Goal: Information Seeking & Learning: Compare options

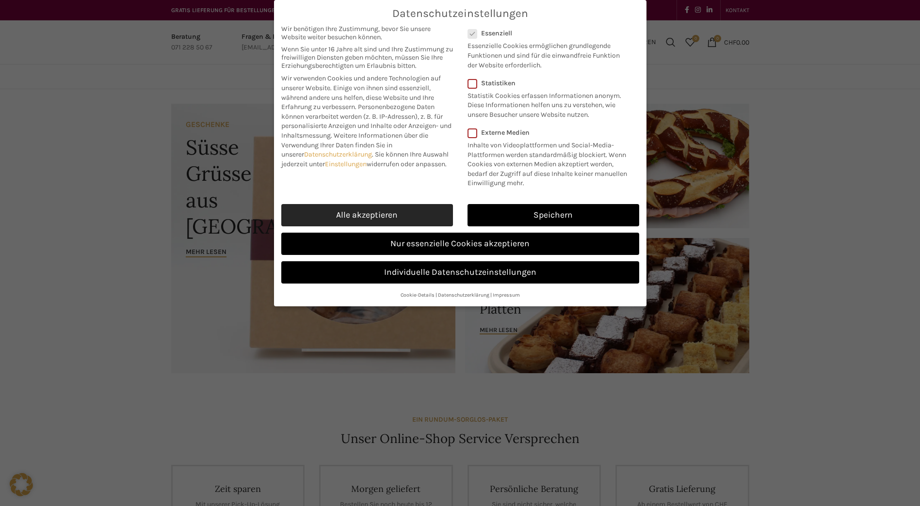
click at [397, 210] on link "Alle akzeptieren" at bounding box center [367, 215] width 172 height 22
checkbox input "true"
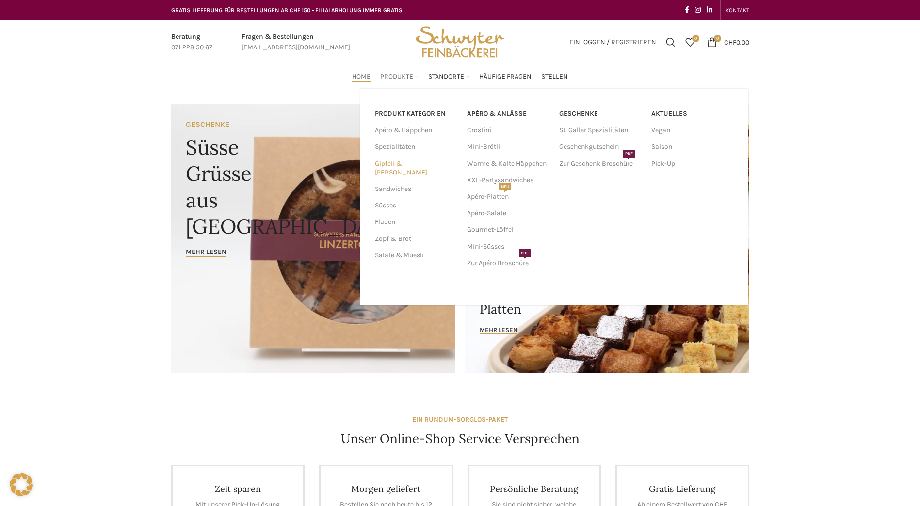
click at [400, 164] on link "Gipfeli & [PERSON_NAME]" at bounding box center [415, 168] width 80 height 25
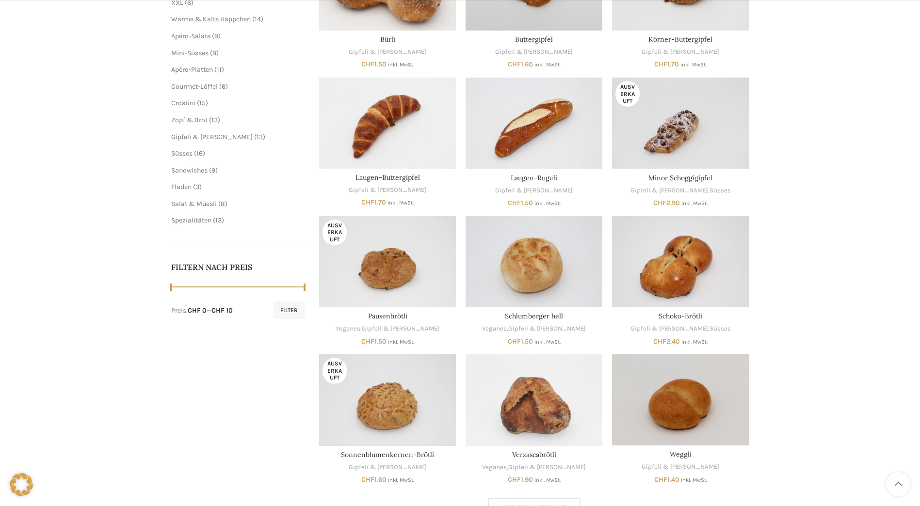
scroll to position [291, 0]
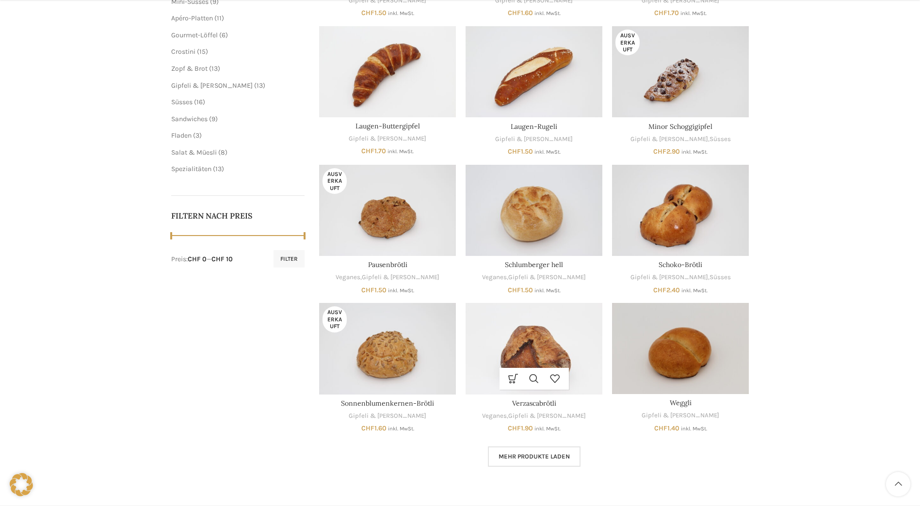
click at [551, 339] on img "Verzascabrötli" at bounding box center [533, 348] width 137 height 91
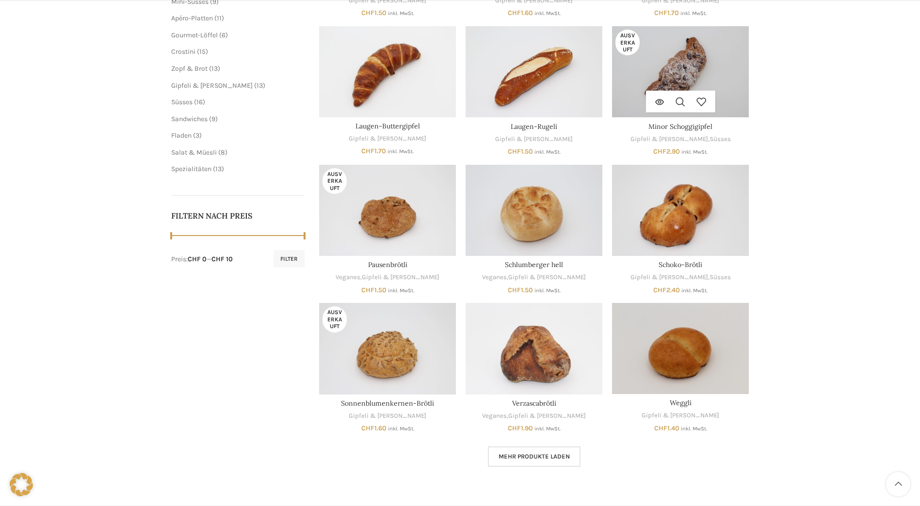
click at [670, 67] on img "Minor Schoggigipfel" at bounding box center [680, 71] width 137 height 91
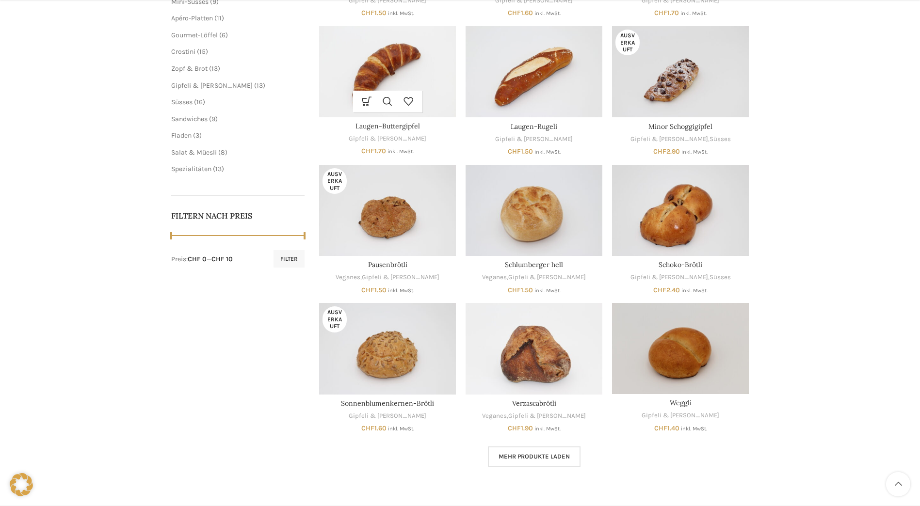
click at [372, 66] on img "Laugen-Buttergipfel" at bounding box center [387, 71] width 137 height 91
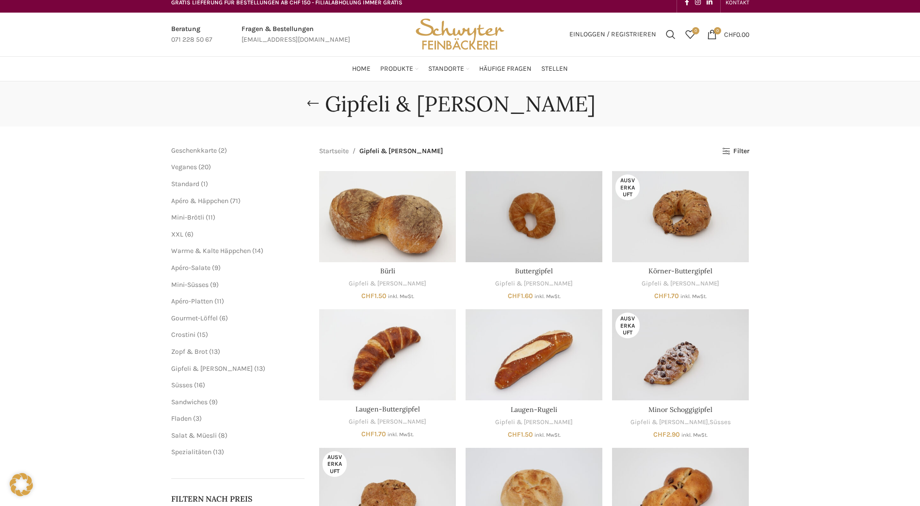
scroll to position [0, 0]
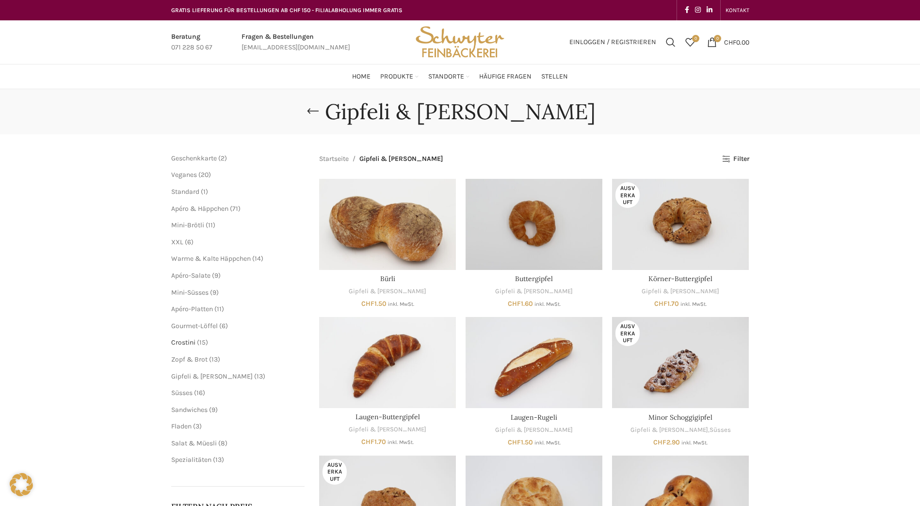
click at [188, 346] on span "Crostini" at bounding box center [183, 342] width 24 height 8
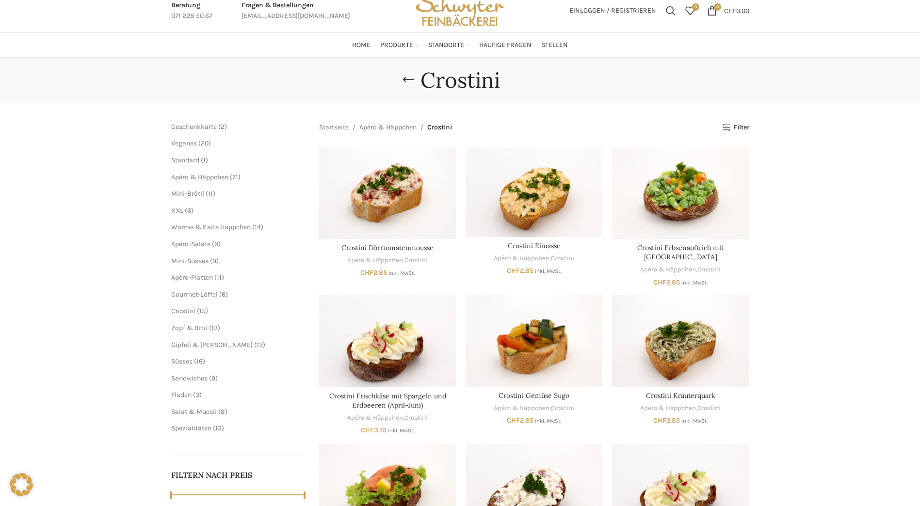
scroll to position [48, 0]
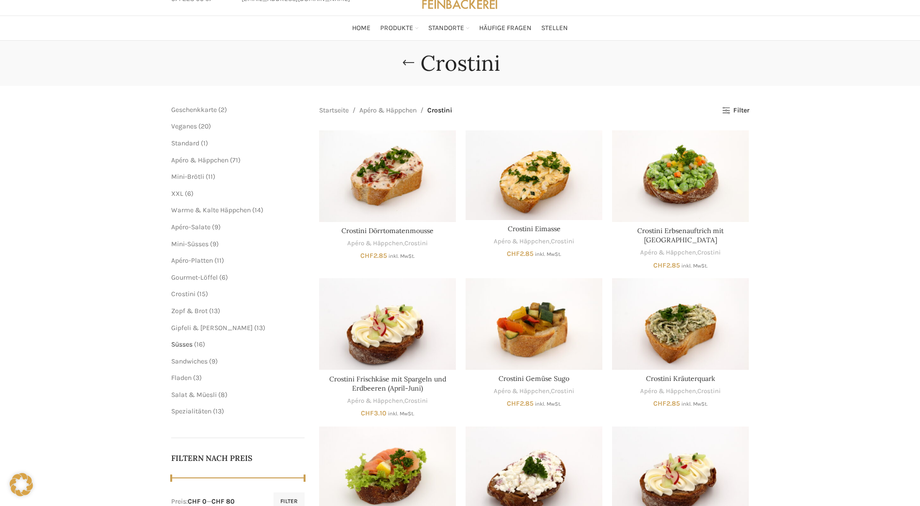
click at [185, 344] on span "Süsses" at bounding box center [181, 344] width 21 height 8
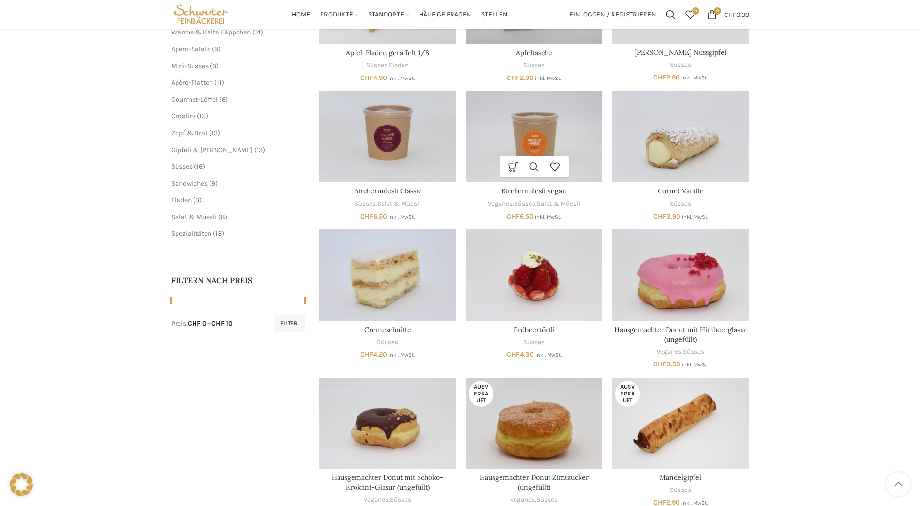
scroll to position [194, 0]
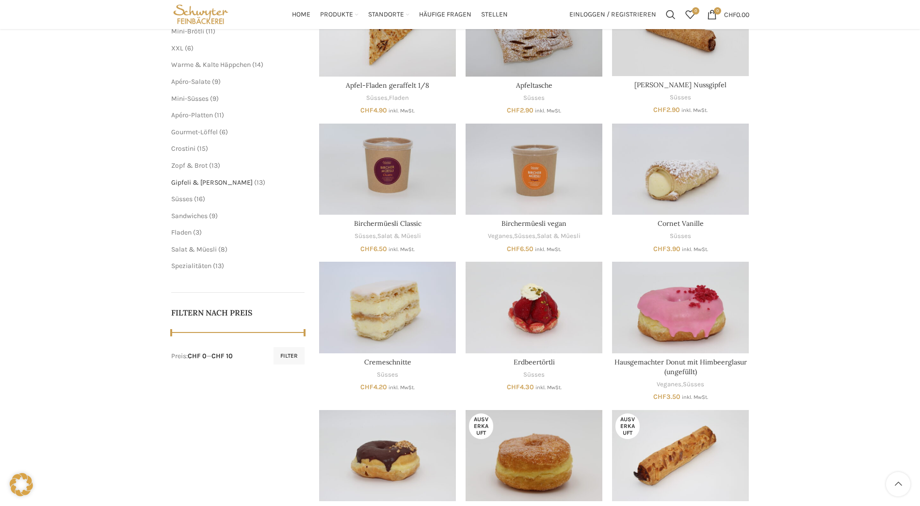
click at [191, 180] on span "Gipfeli & [PERSON_NAME]" at bounding box center [211, 182] width 81 height 8
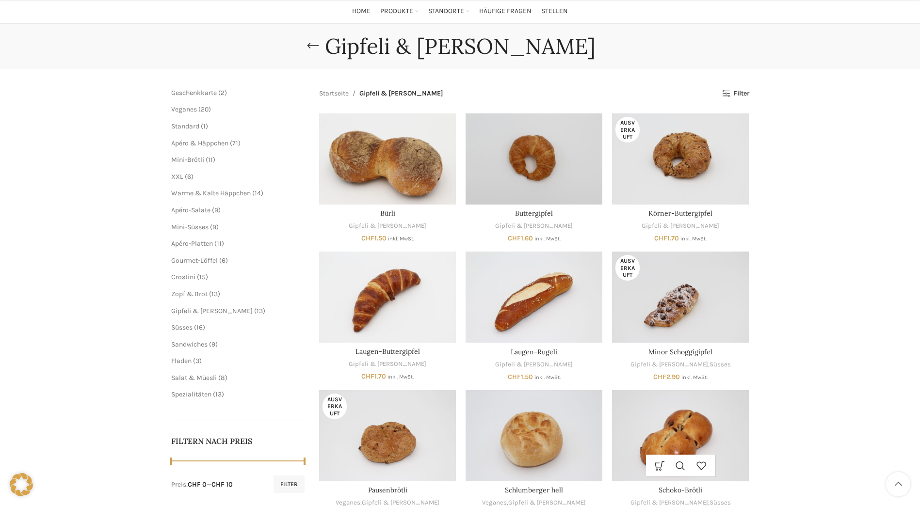
scroll to position [291, 0]
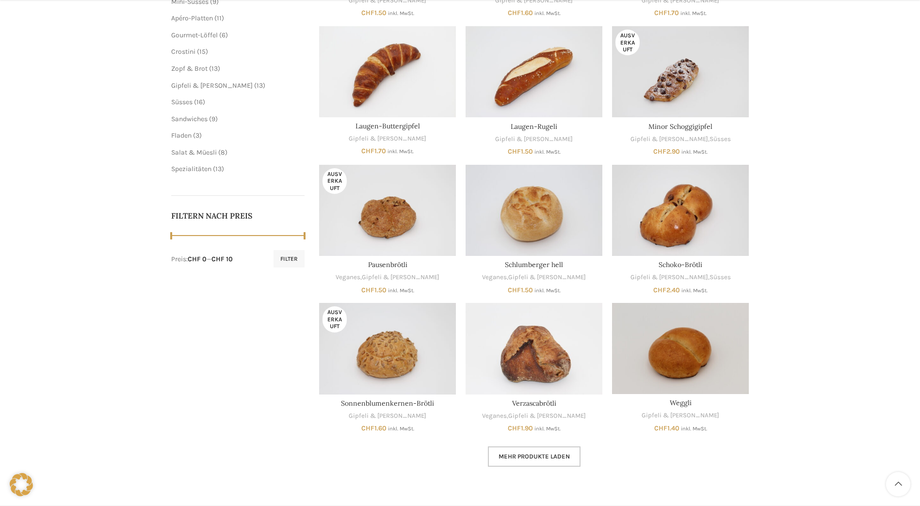
click at [545, 455] on span "Mehr Produkte laden" at bounding box center [533, 457] width 71 height 8
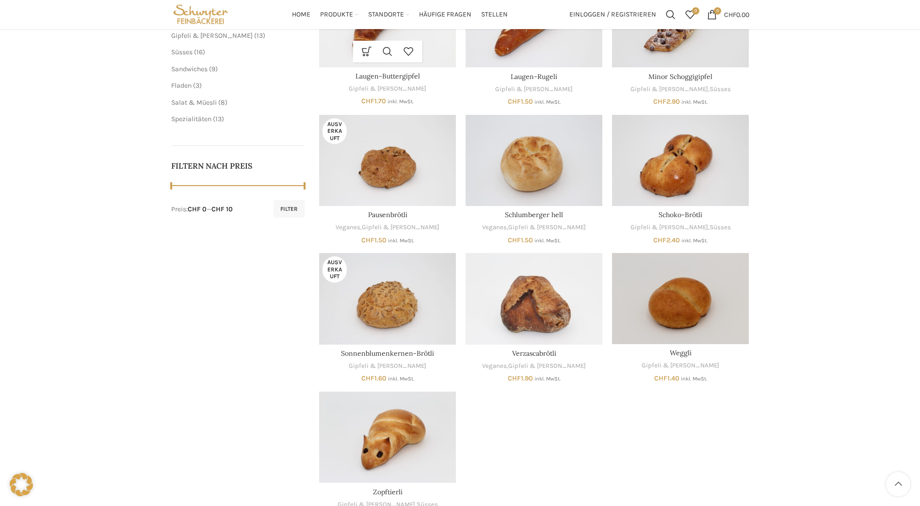
scroll to position [194, 0]
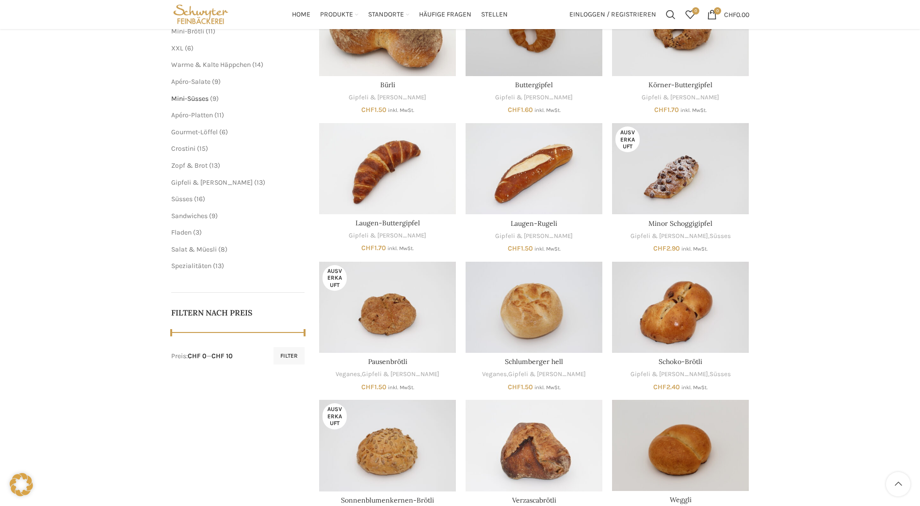
click at [205, 97] on span "Mini-Süsses" at bounding box center [189, 99] width 37 height 8
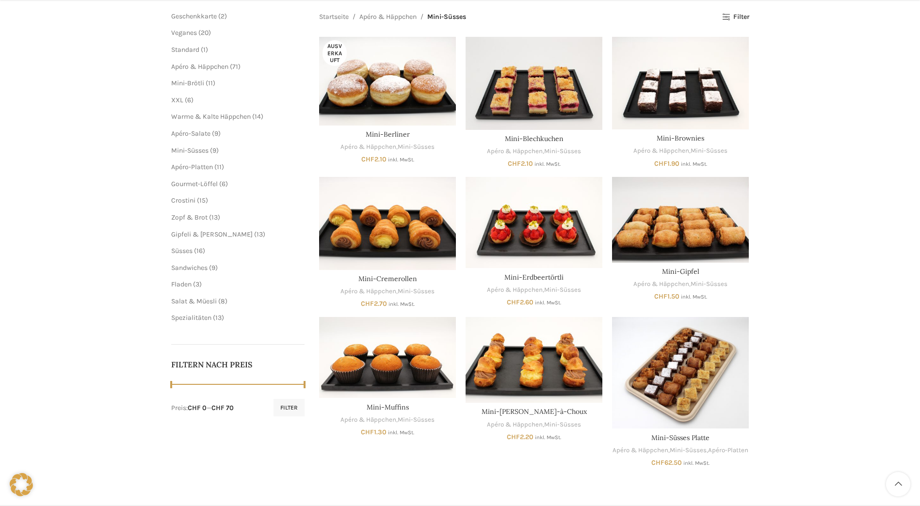
scroll to position [145, 0]
